Goal: Communication & Community: Answer question/provide support

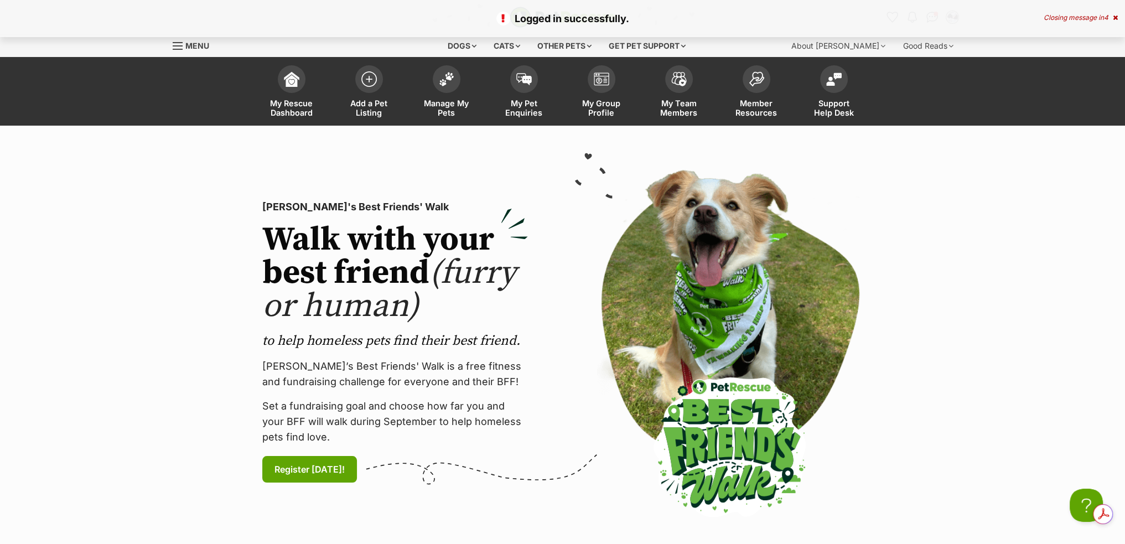
drag, startPoint x: 1112, startPoint y: 22, endPoint x: 1102, endPoint y: 19, distance: 10.5
click at [1112, 23] on p "Logged in successfully." at bounding box center [562, 18] width 1103 height 15
click at [1101, 19] on div "Closing message in 3" at bounding box center [1082, 18] width 74 height 8
click at [929, 16] on img "Conversations" at bounding box center [932, 17] width 15 height 14
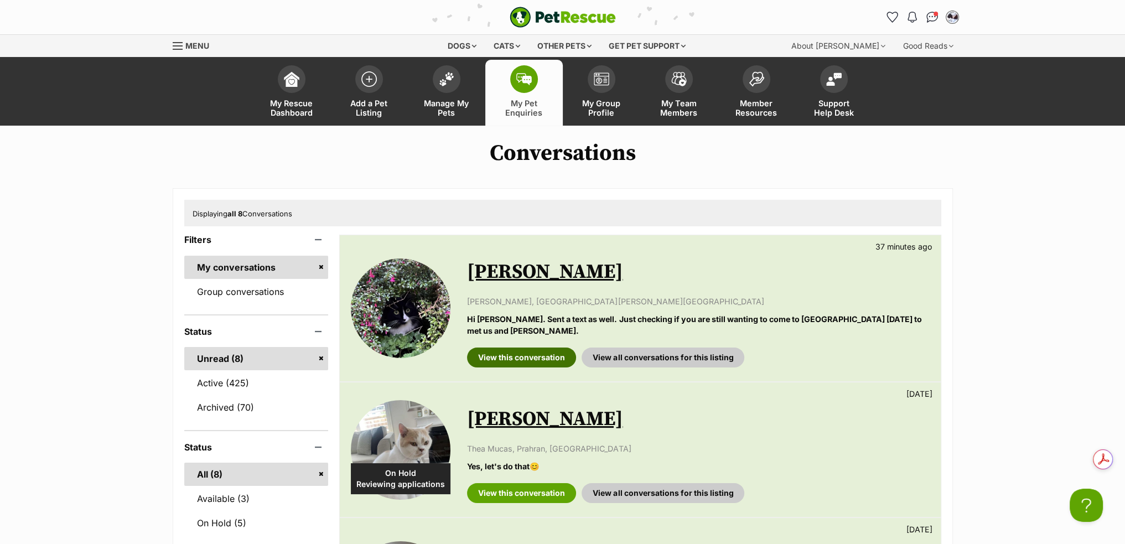
click at [502, 348] on link "View this conversation" at bounding box center [521, 358] width 109 height 20
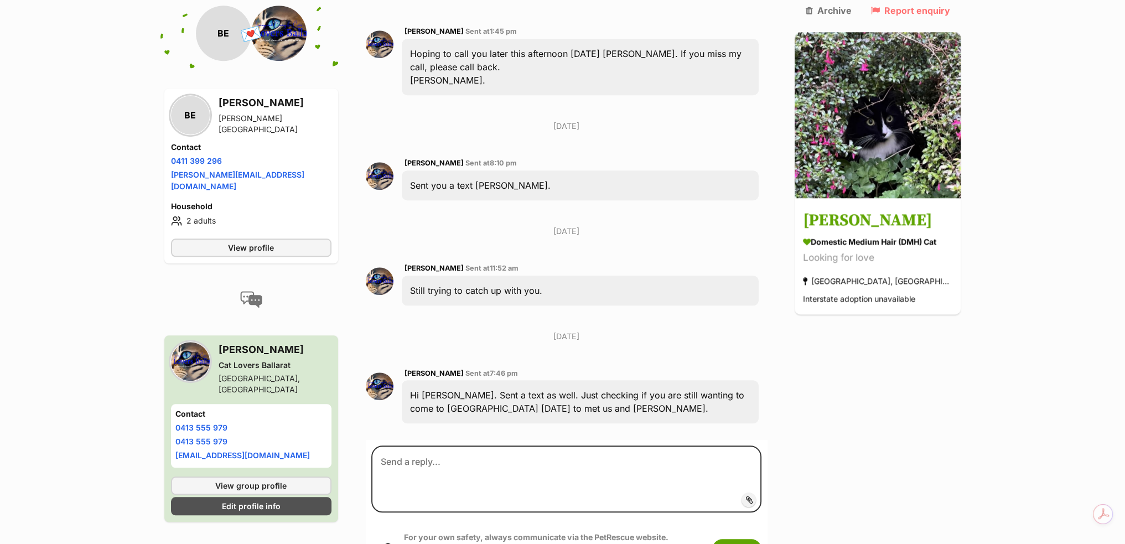
scroll to position [1483, 0]
drag, startPoint x: 705, startPoint y: 234, endPoint x: 642, endPoint y: 239, distance: 63.3
click at [642, 358] on div "Sheryl Page Sent at 7:46 pm Hi Ben. Sent a text as well. Just checking if you a…" at bounding box center [567, 395] width 402 height 74
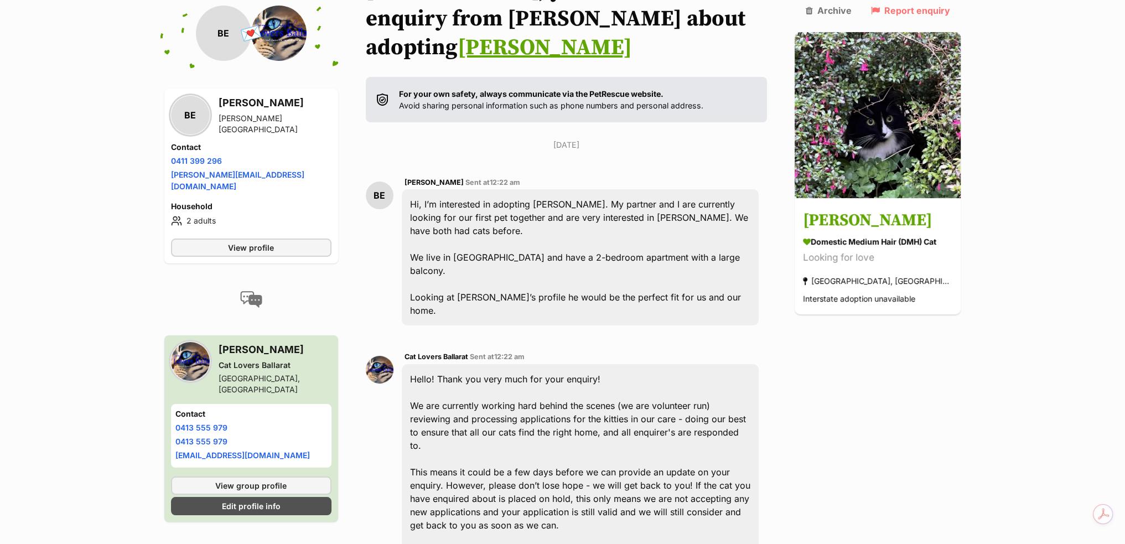
scroll to position [0, 0]
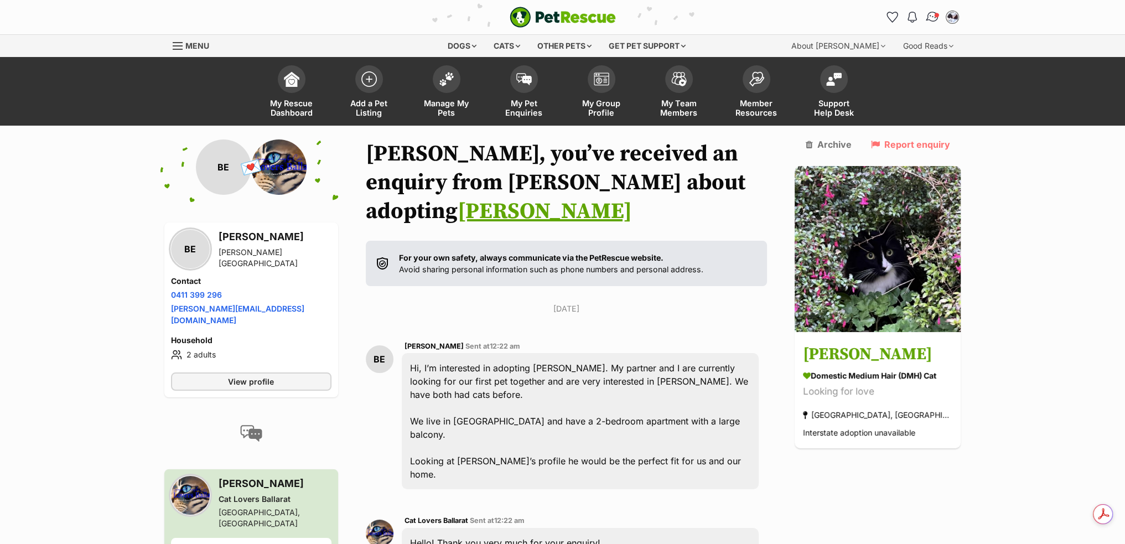
click at [930, 10] on img "Conversations" at bounding box center [932, 17] width 15 height 14
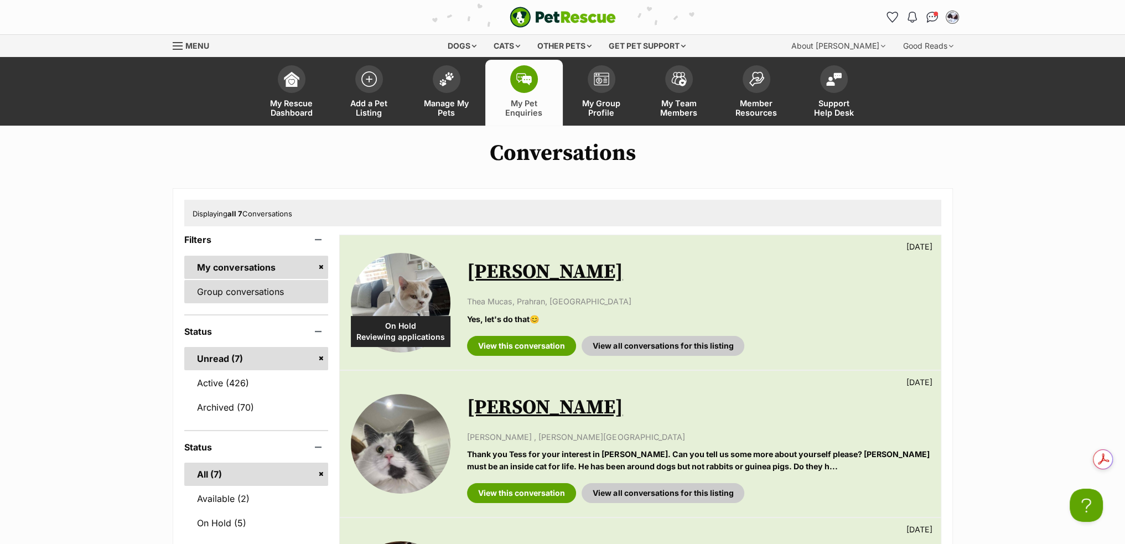
click at [245, 287] on link "Group conversations" at bounding box center [256, 291] width 144 height 23
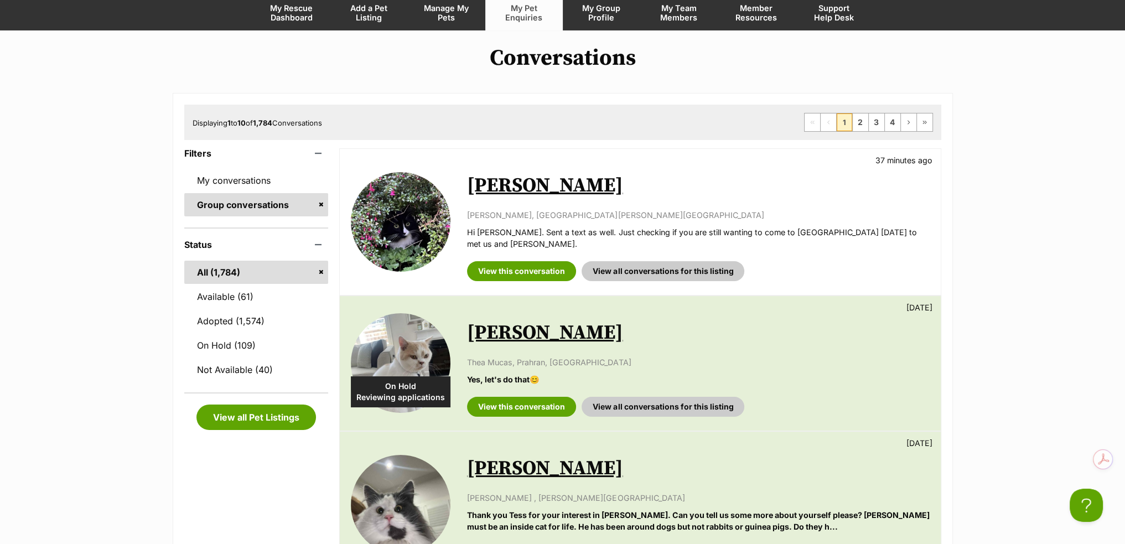
scroll to position [166, 0]
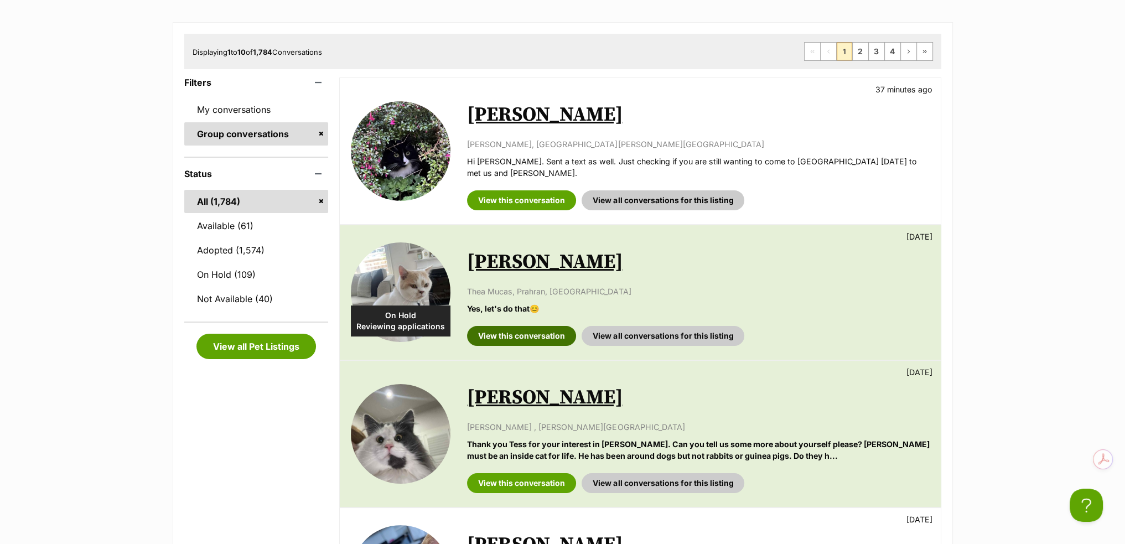
click at [540, 326] on link "View this conversation" at bounding box center [521, 336] width 109 height 20
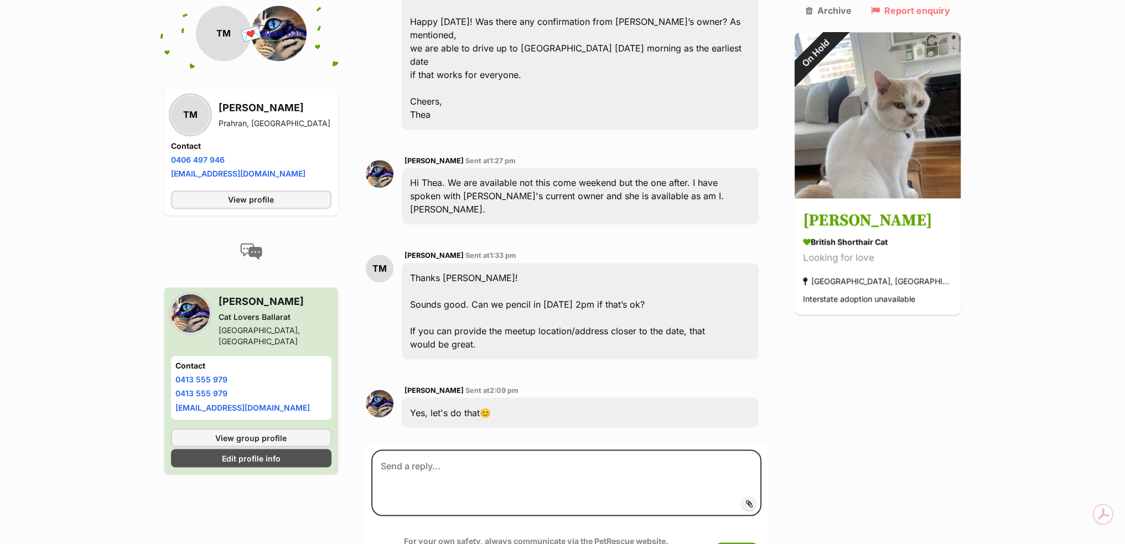
scroll to position [2426, 0]
